Goal: Transaction & Acquisition: Purchase product/service

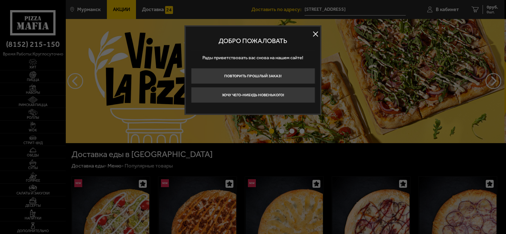
click at [317, 31] on button at bounding box center [315, 33] width 9 height 9
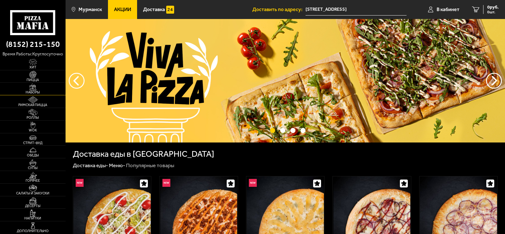
click at [34, 89] on img at bounding box center [33, 87] width 20 height 7
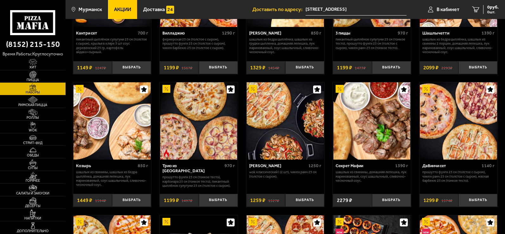
scroll to position [221, 0]
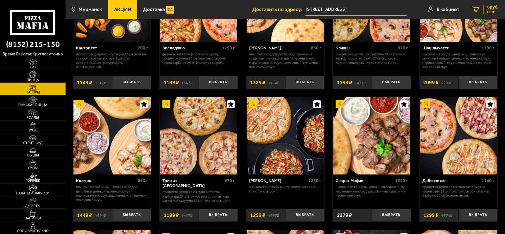
click at [481, 9] on link "0 руб. 0 шт." at bounding box center [484, 9] width 39 height 19
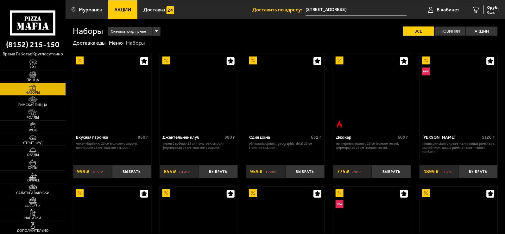
scroll to position [221, 0]
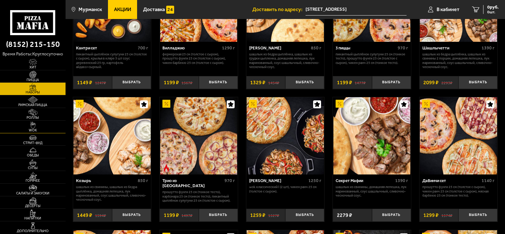
click at [37, 125] on img at bounding box center [33, 124] width 20 height 7
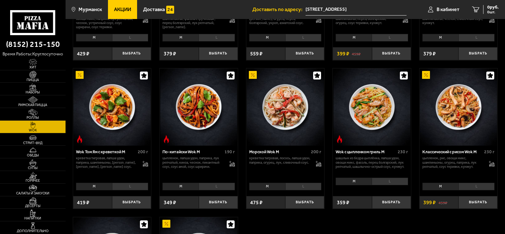
scroll to position [190, 0]
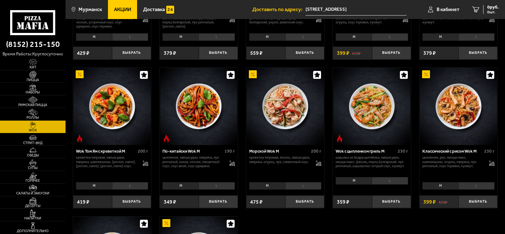
click at [390, 182] on li "L" at bounding box center [389, 181] width 36 height 8
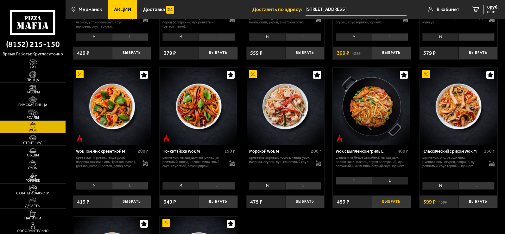
click at [389, 205] on button "Выбрать" at bounding box center [391, 201] width 39 height 13
click at [493, 10] on span "1 шт." at bounding box center [490, 12] width 16 height 4
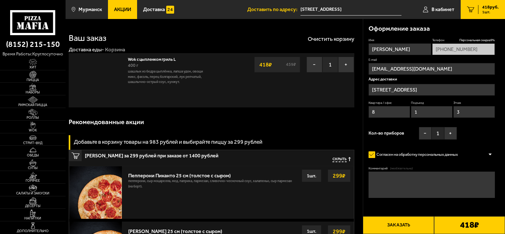
type input "Кольский проспект, 143"
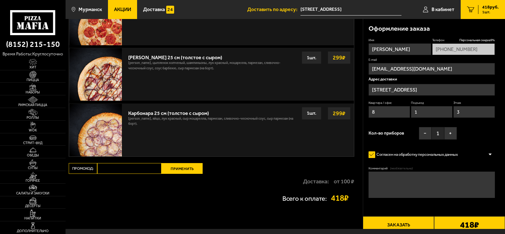
scroll to position [115, 0]
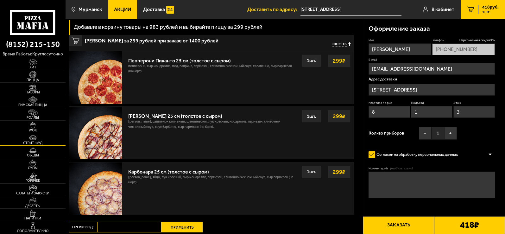
click at [32, 143] on span "Стрит-фуд" at bounding box center [32, 142] width 65 height 3
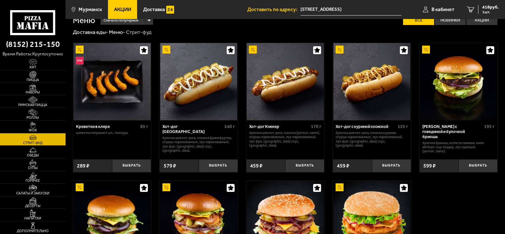
scroll to position [9, 0]
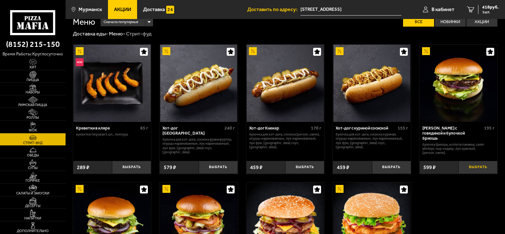
click at [479, 163] on button "Выбрать" at bounding box center [477, 167] width 39 height 13
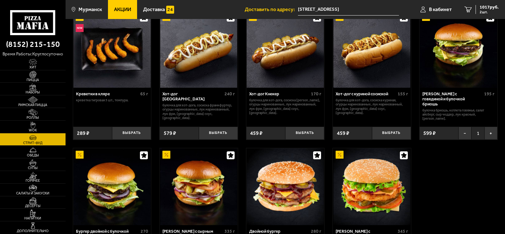
scroll to position [40, 0]
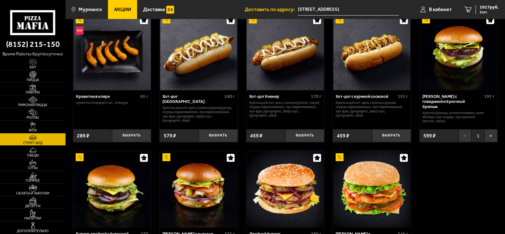
click at [463, 129] on button "−" at bounding box center [464, 135] width 13 height 13
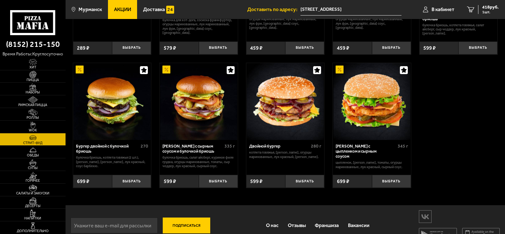
scroll to position [135, 0]
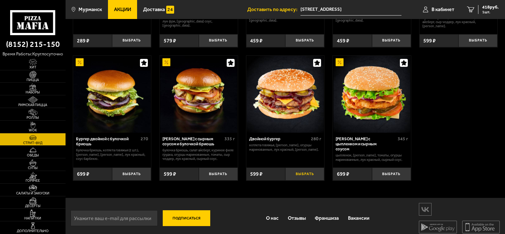
click at [305, 168] on button "Выбрать" at bounding box center [304, 173] width 39 height 13
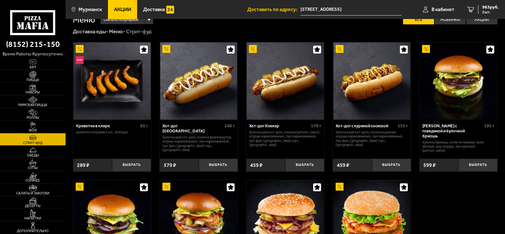
scroll to position [0, 0]
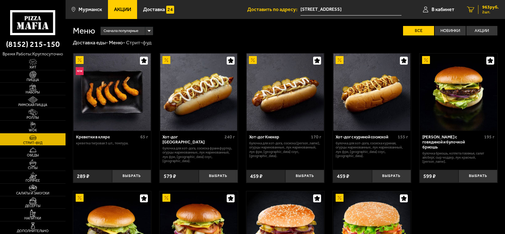
click at [487, 7] on span "963 руб." at bounding box center [490, 7] width 16 height 4
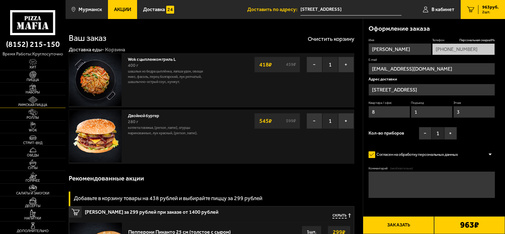
click at [37, 102] on img at bounding box center [33, 99] width 20 height 7
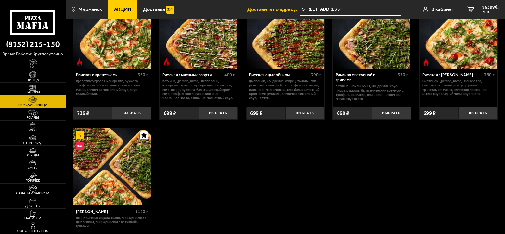
scroll to position [63, 0]
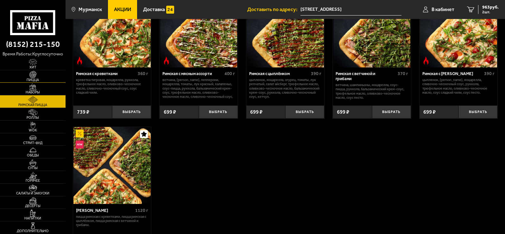
click at [45, 78] on span "Пицца" at bounding box center [32, 79] width 65 height 3
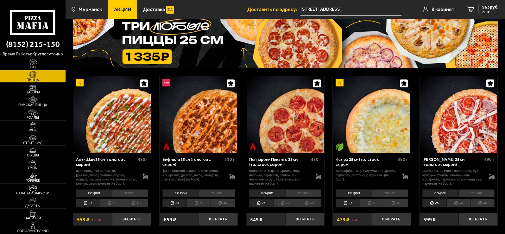
scroll to position [127, 0]
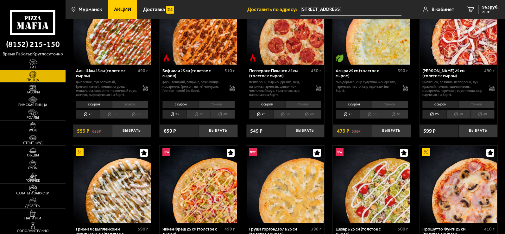
click at [212, 107] on li "тонкое" at bounding box center [216, 105] width 36 height 8
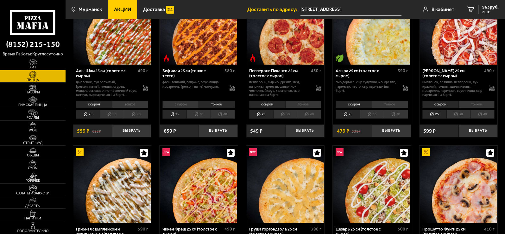
click at [187, 104] on li "с сыром" at bounding box center [180, 105] width 36 height 8
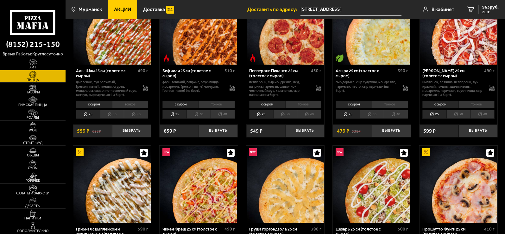
click at [213, 104] on li "тонкое" at bounding box center [216, 105] width 36 height 8
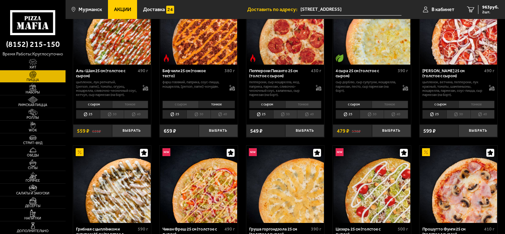
click at [203, 113] on li "30" at bounding box center [198, 114] width 24 height 9
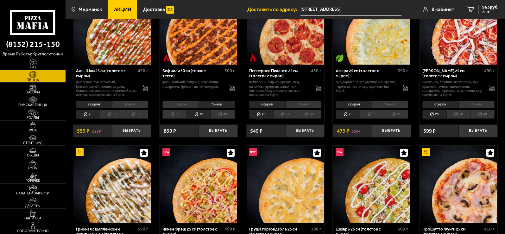
click at [214, 113] on li "40" at bounding box center [222, 114] width 24 height 9
click at [175, 113] on li "25" at bounding box center [174, 114] width 24 height 9
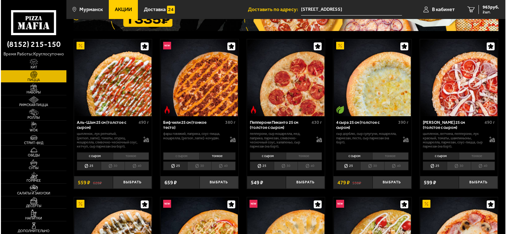
scroll to position [0, 0]
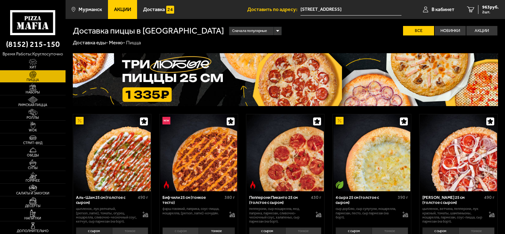
drag, startPoint x: 478, startPoint y: 11, endPoint x: 336, endPoint y: 30, distance: 143.2
click at [311, 30] on div "Сначала популярные Все Новинки Акции Пожелания Острое блюдо Вегетарианское блюд…" at bounding box center [361, 30] width 274 height 9
click at [479, 10] on div "963 руб. 2 шт." at bounding box center [488, 9] width 21 height 9
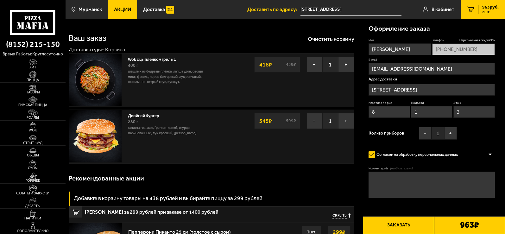
type input "Кольский проспект, 143"
click at [422, 133] on button "−" at bounding box center [424, 133] width 13 height 13
click at [454, 135] on button "+" at bounding box center [450, 133] width 13 height 13
click at [152, 160] on div "Двойной бургер 280 г котлета говяжья, салат айсберг, огурцы маринованные, лук к…" at bounding box center [168, 136] width 87 height 53
click at [314, 63] on button "−" at bounding box center [314, 65] width 16 height 16
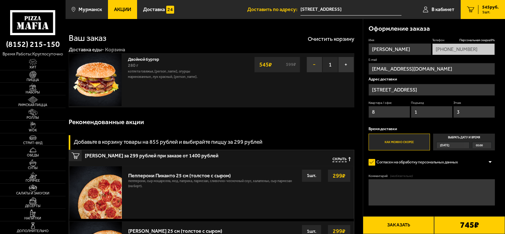
click at [316, 68] on button "−" at bounding box center [314, 65] width 16 height 16
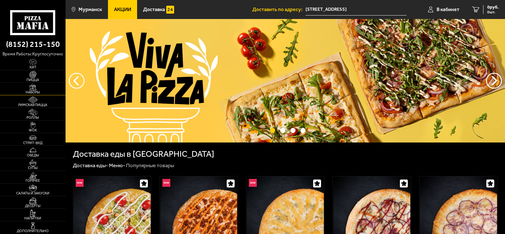
click at [35, 87] on img at bounding box center [33, 87] width 20 height 7
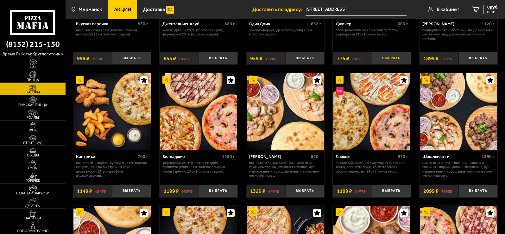
scroll to position [32, 0]
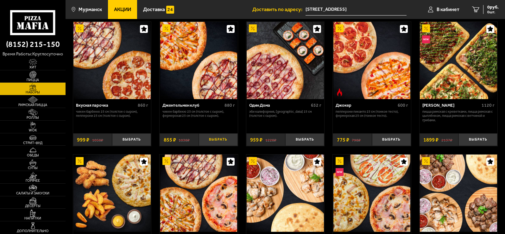
click at [217, 139] on button "Выбрать" at bounding box center [218, 139] width 39 height 13
click at [482, 9] on span "855 руб." at bounding box center [490, 7] width 16 height 4
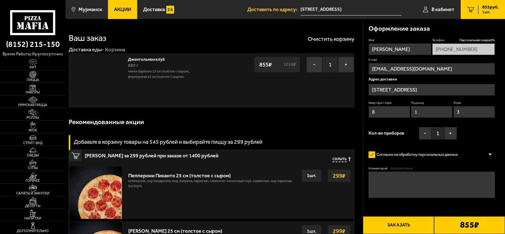
type input "Кольский проспект, 143"
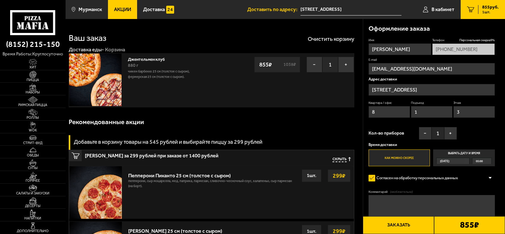
click at [414, 224] on button "Заказать" at bounding box center [397, 225] width 71 height 18
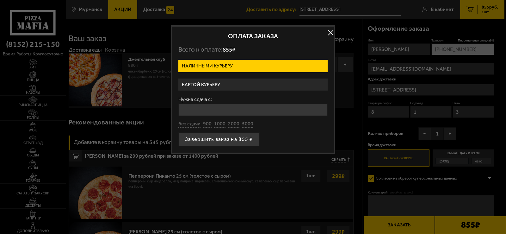
click at [216, 82] on label "Картой курьеру" at bounding box center [252, 84] width 149 height 12
click at [0, 0] on input "Картой курьеру" at bounding box center [0, 0] width 0 height 0
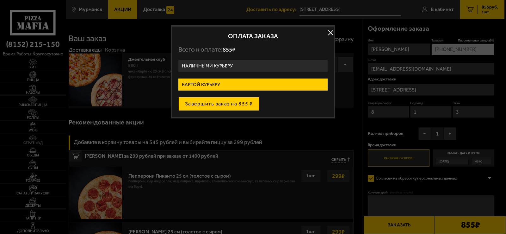
click at [225, 102] on button "Завершить заказ на 855 ₽" at bounding box center [218, 104] width 81 height 14
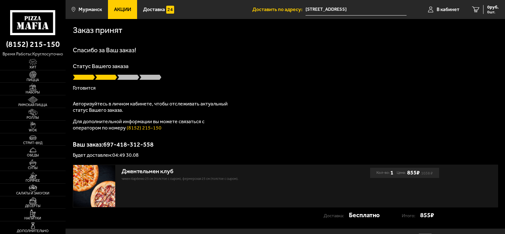
click at [83, 178] on img at bounding box center [94, 186] width 42 height 42
click at [90, 184] on img at bounding box center [94, 186] width 42 height 42
click at [19, 86] on link "Наборы" at bounding box center [32, 89] width 65 height 12
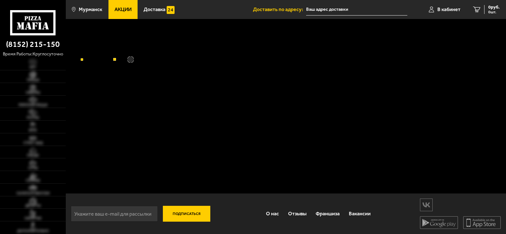
type input "[STREET_ADDRESS]"
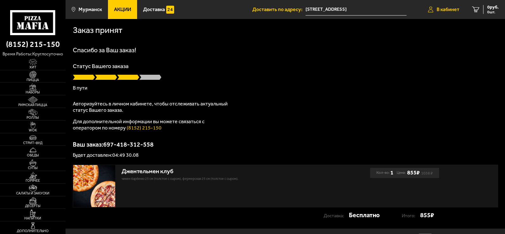
click at [442, 9] on span "В кабинет" at bounding box center [447, 9] width 23 height 5
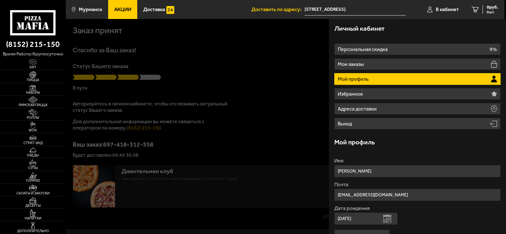
click at [278, 85] on div at bounding box center [319, 136] width 506 height 234
